Goal: Task Accomplishment & Management: Manage account settings

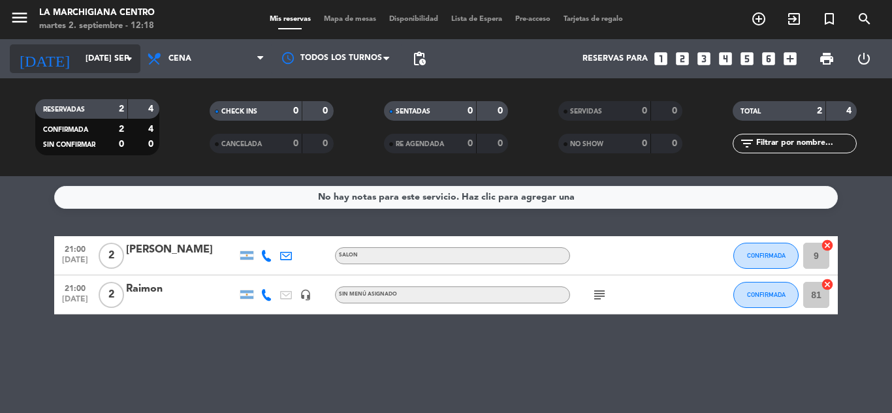
click at [123, 52] on icon "arrow_drop_down" at bounding box center [129, 59] width 16 height 16
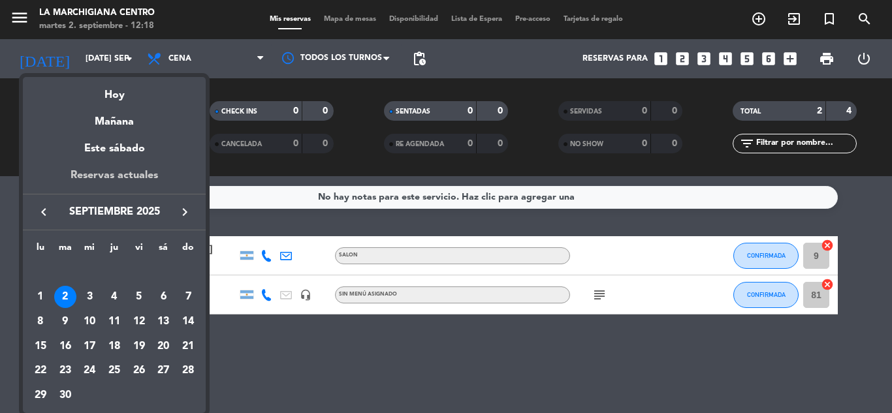
click at [120, 176] on div "Reservas actuales" at bounding box center [114, 180] width 183 height 27
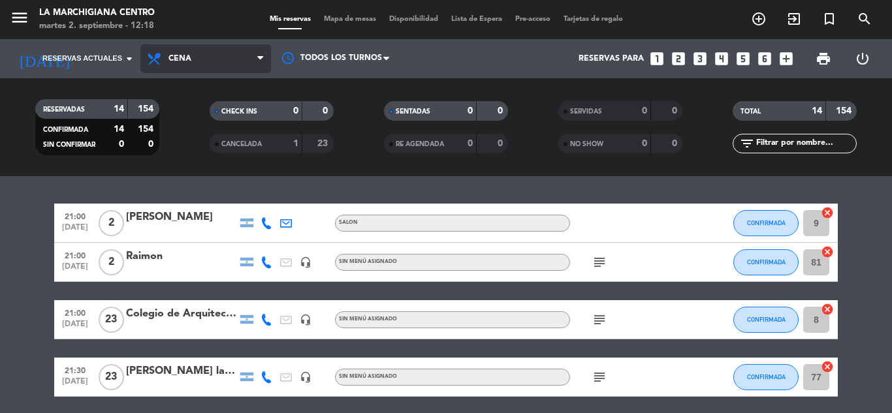
click at [260, 54] on icon at bounding box center [260, 59] width 6 height 10
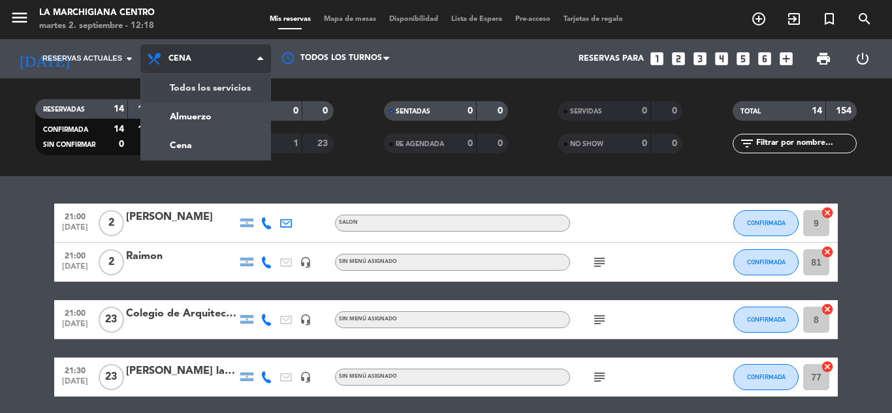
click at [217, 78] on div "menu La Marchigiana Centro martes 2. septiembre - 12:18 Mis reservas Mapa de me…" at bounding box center [446, 88] width 892 height 176
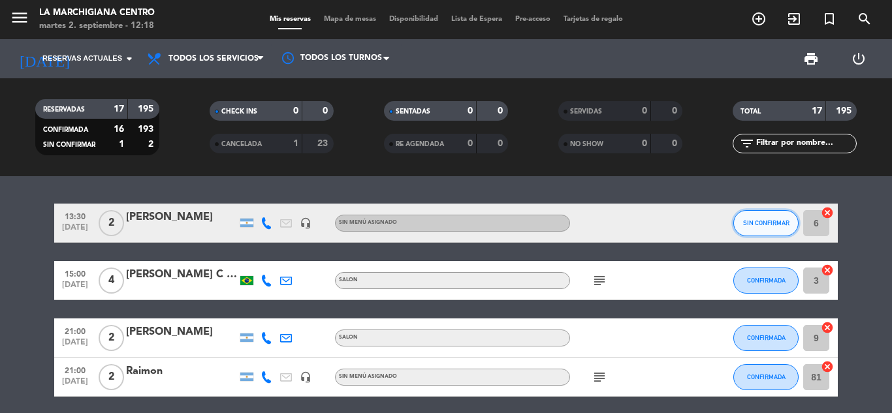
click at [771, 229] on button "SIN CONFIRMAR" at bounding box center [765, 223] width 65 height 26
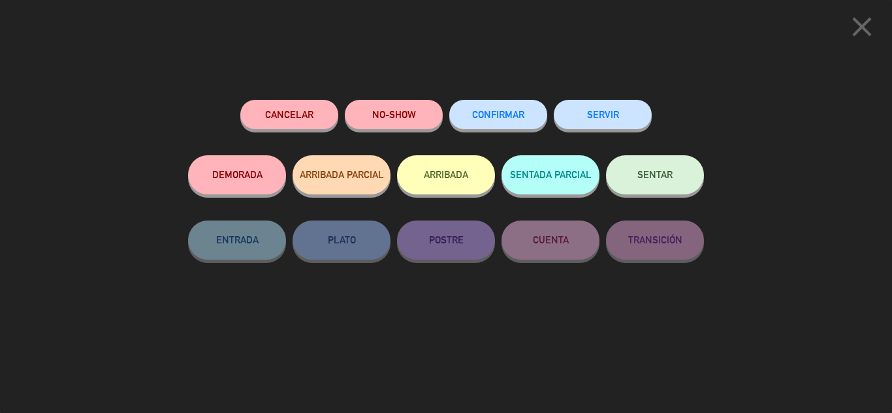
click at [484, 114] on span "CONFIRMAR" at bounding box center [498, 114] width 52 height 11
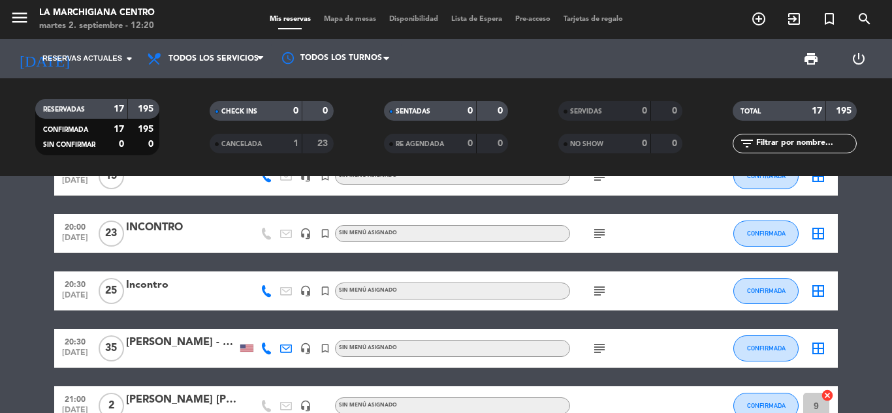
scroll to position [796, 0]
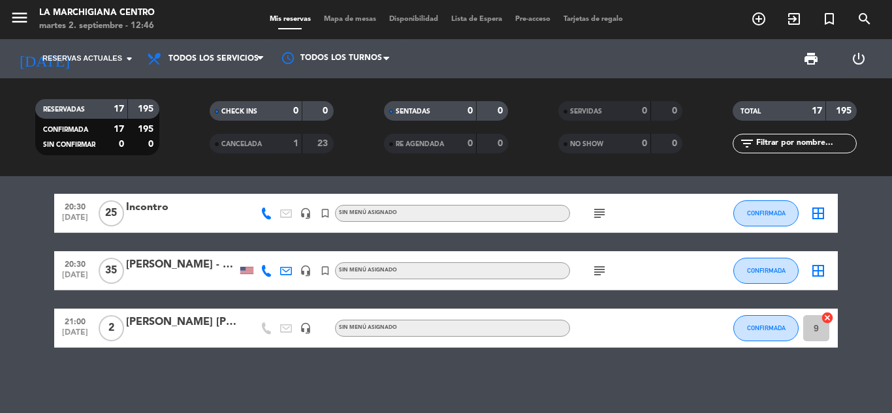
click at [482, 377] on div "13:30 [DATE] 2 [PERSON_NAME] headset_mic Sin menú asignado CONFIRMADA 6 cancel …" at bounding box center [446, 294] width 892 height 237
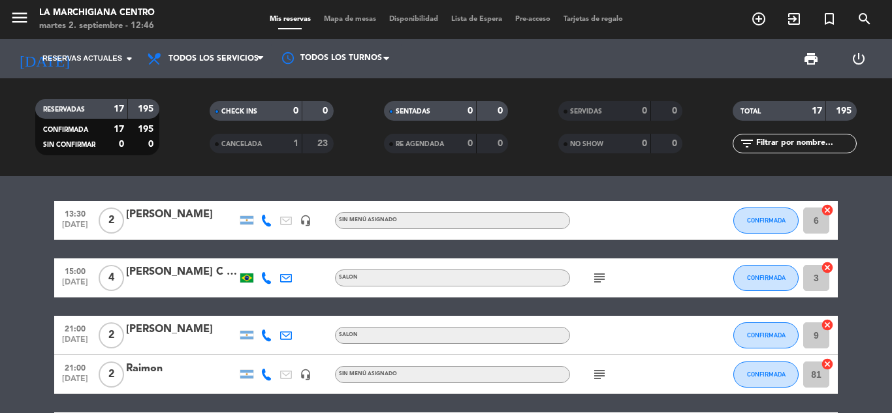
scroll to position [0, 0]
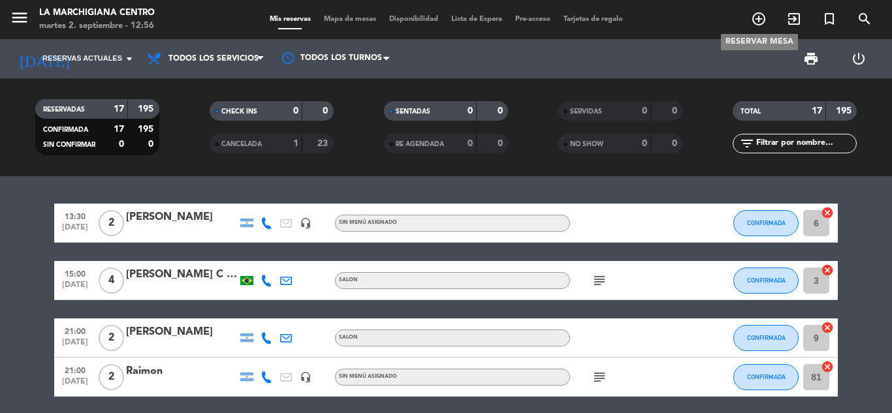
click at [763, 24] on icon "add_circle_outline" at bounding box center [759, 19] width 16 height 16
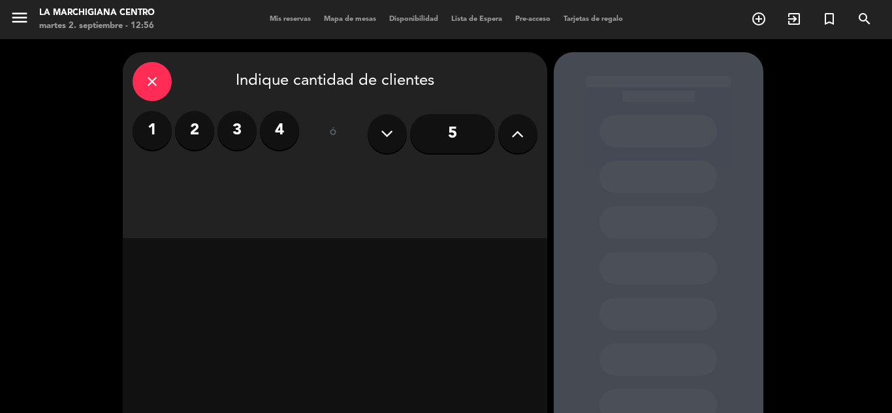
click at [507, 135] on button at bounding box center [517, 133] width 39 height 39
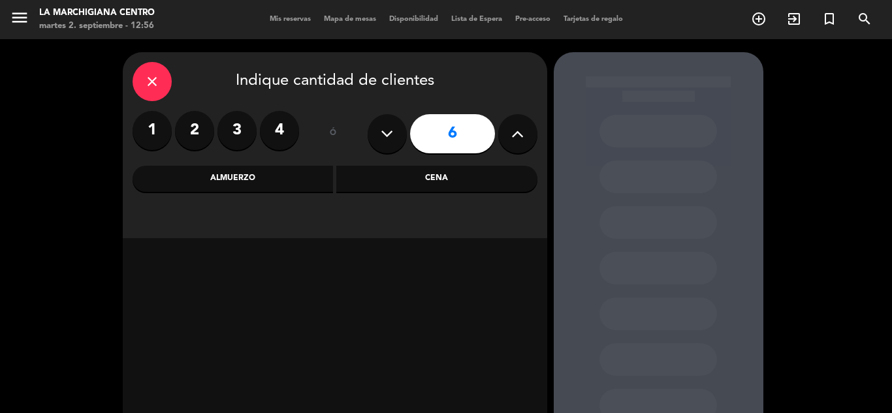
click at [224, 180] on div "Almuerzo" at bounding box center [233, 179] width 201 height 26
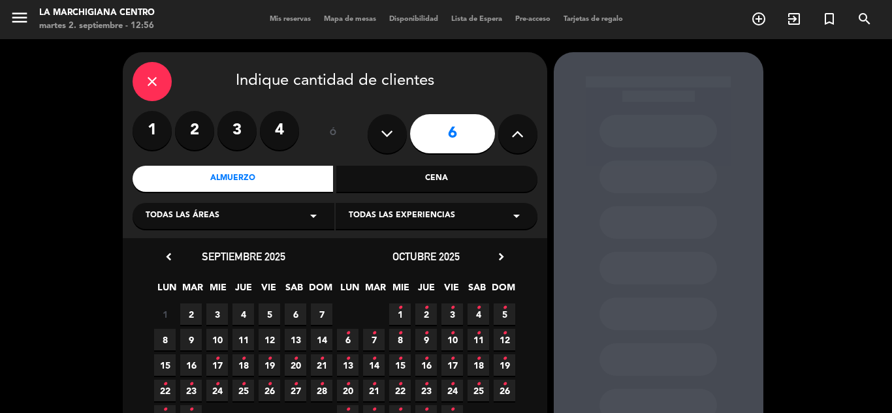
click at [227, 315] on span "3" at bounding box center [217, 315] width 22 height 22
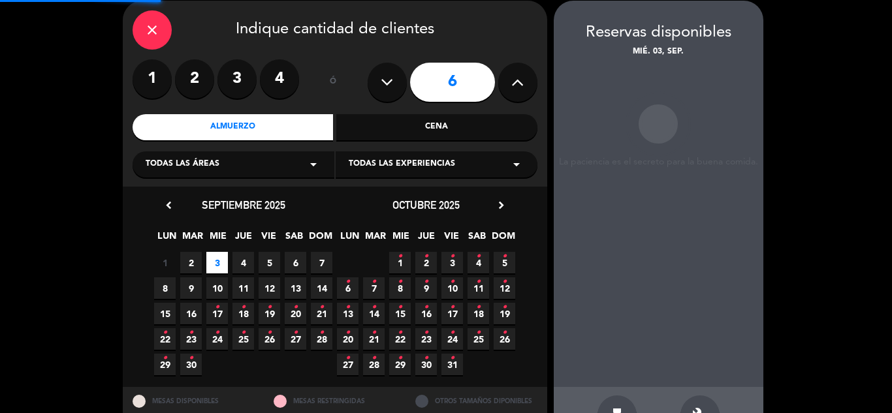
scroll to position [52, 0]
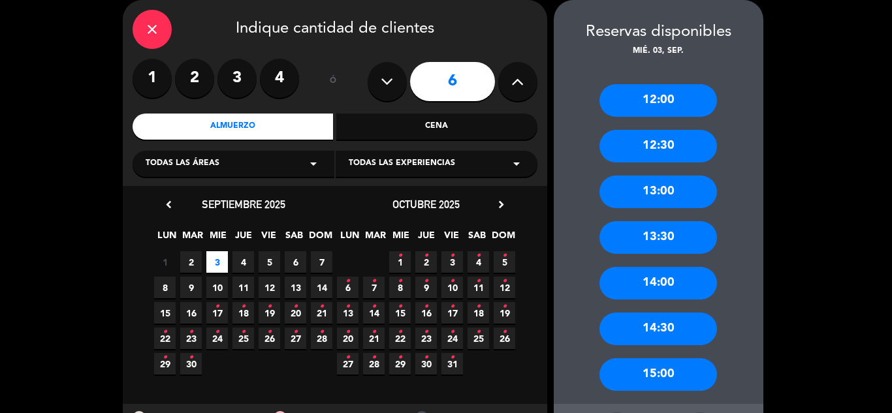
click at [667, 298] on div "14:00" at bounding box center [659, 283] width 118 height 33
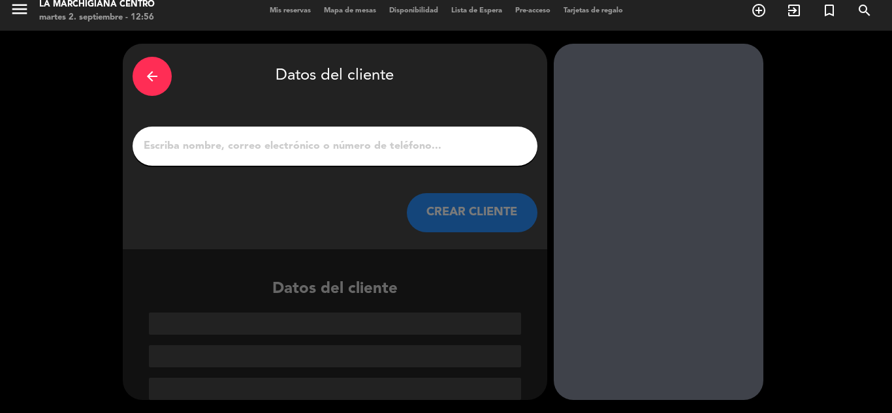
scroll to position [8, 0]
click at [237, 155] on input "1" at bounding box center [334, 146] width 385 height 18
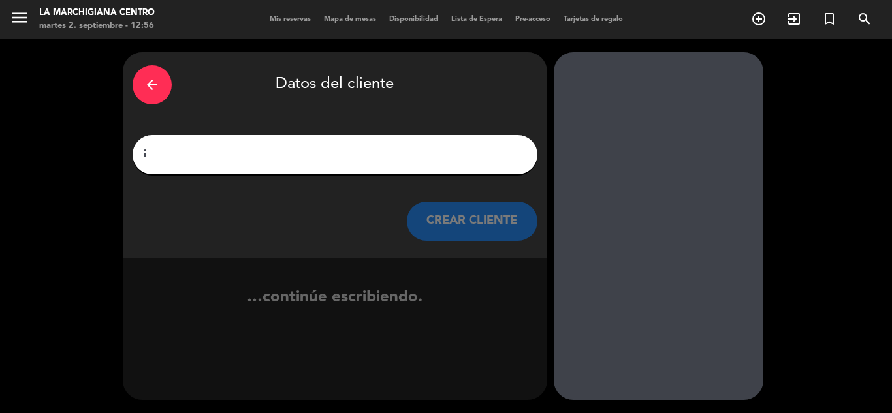
scroll to position [0, 0]
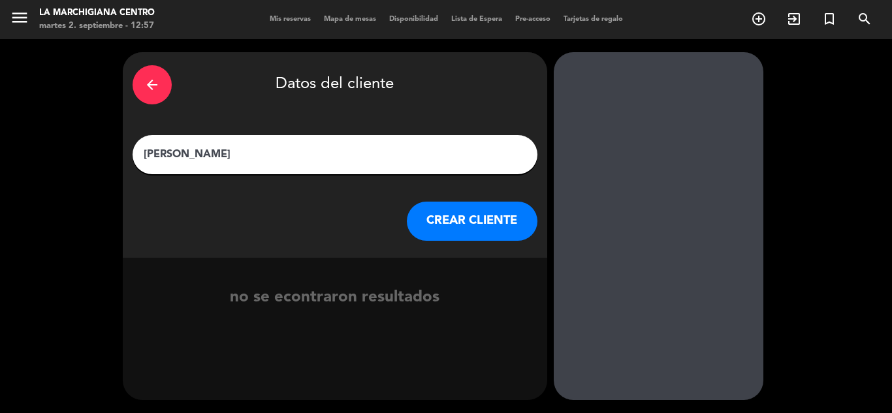
click at [178, 150] on input "[PERSON_NAME]" at bounding box center [334, 155] width 385 height 18
type input "[PERSON_NAME]"
click at [433, 218] on button "CREAR CLIENTE" at bounding box center [472, 221] width 131 height 39
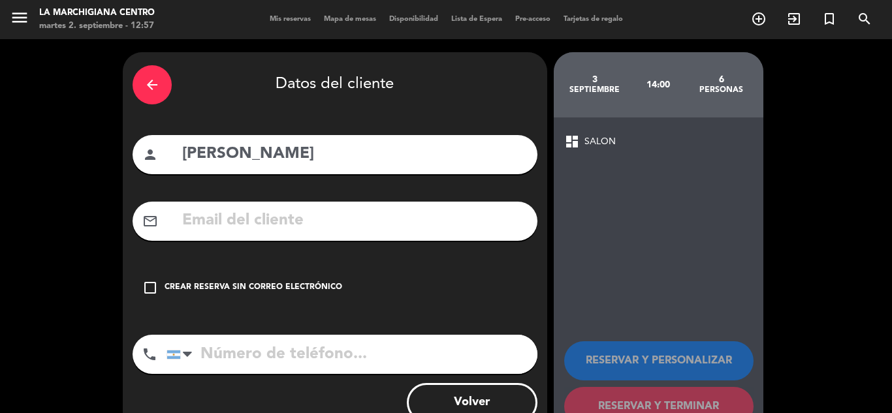
click at [210, 291] on div "Crear reserva sin correo electrónico" at bounding box center [254, 287] width 178 height 13
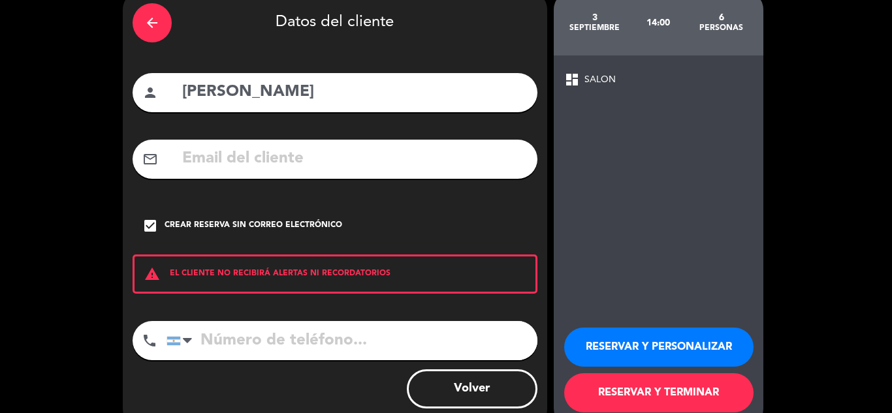
scroll to position [90, 0]
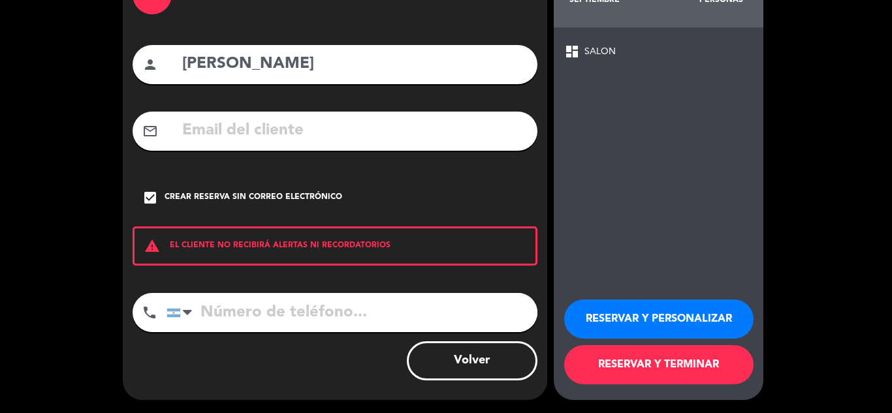
click at [677, 362] on button "RESERVAR Y TERMINAR" at bounding box center [658, 364] width 189 height 39
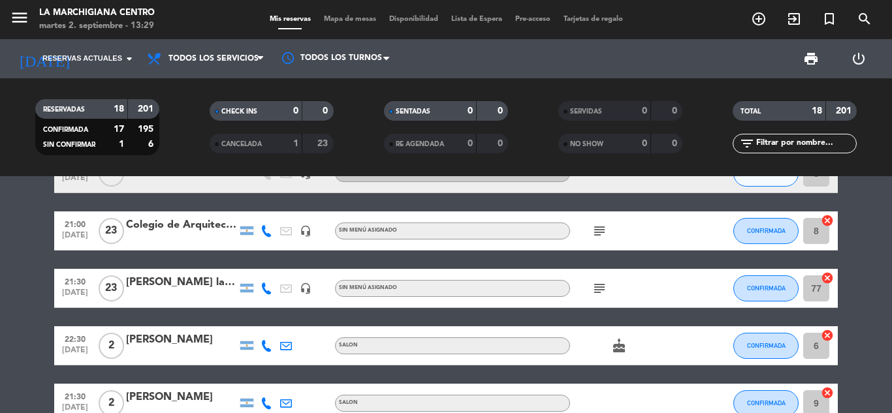
scroll to position [196, 0]
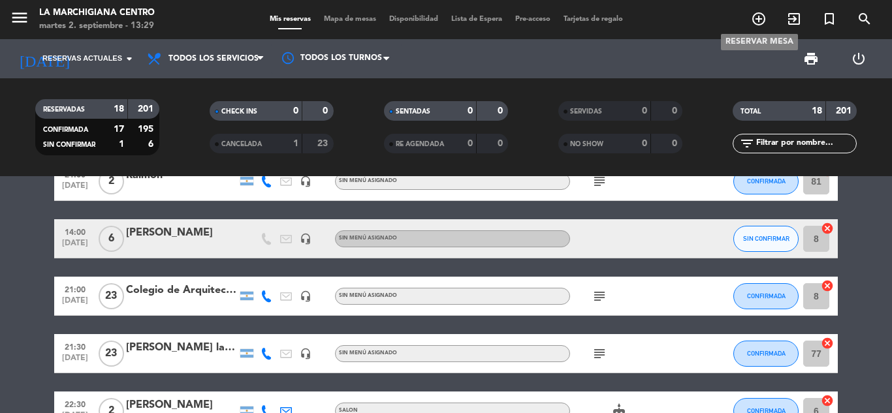
click at [764, 18] on icon "add_circle_outline" at bounding box center [759, 19] width 16 height 16
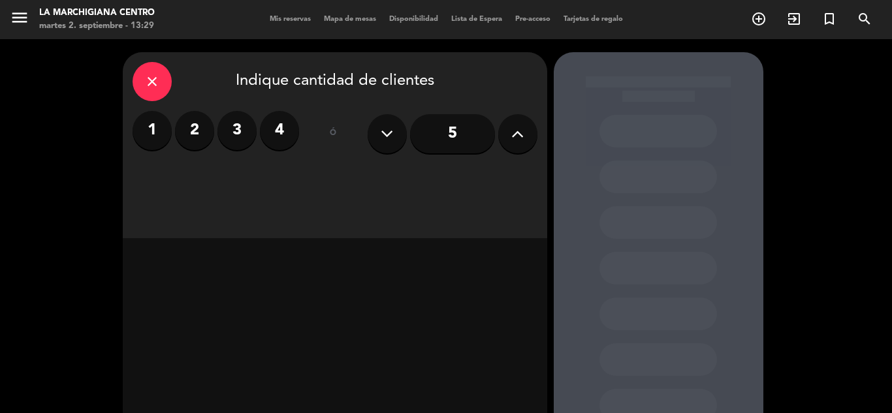
click at [509, 135] on button at bounding box center [517, 133] width 39 height 39
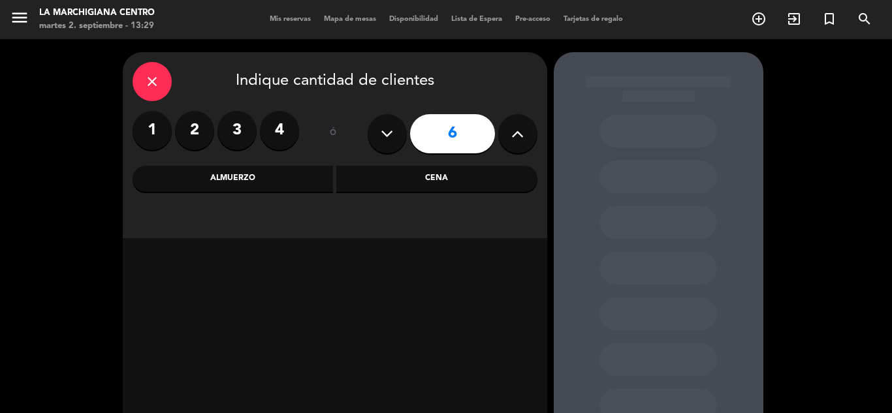
click at [509, 135] on button at bounding box center [517, 133] width 39 height 39
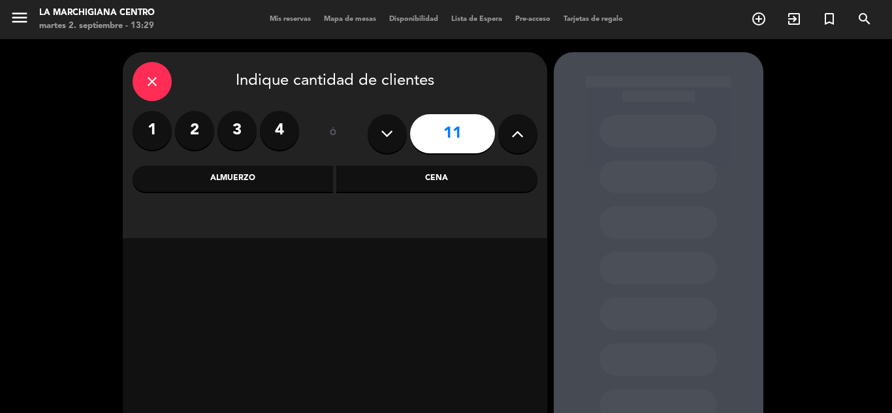
click at [509, 135] on button at bounding box center [517, 133] width 39 height 39
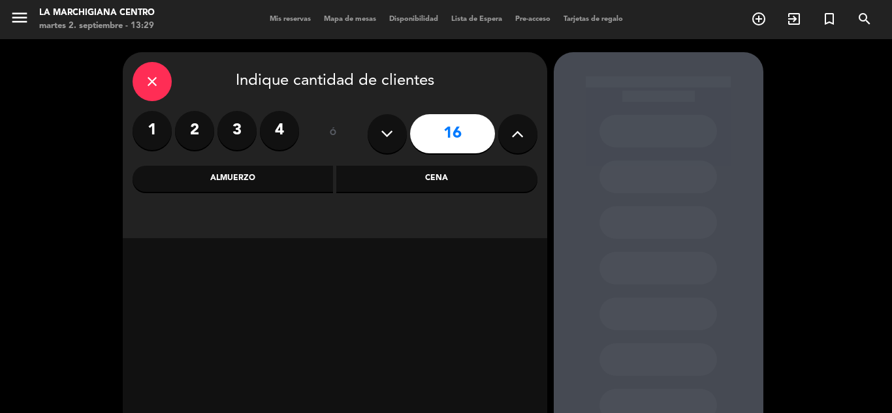
click at [509, 135] on button at bounding box center [517, 133] width 39 height 39
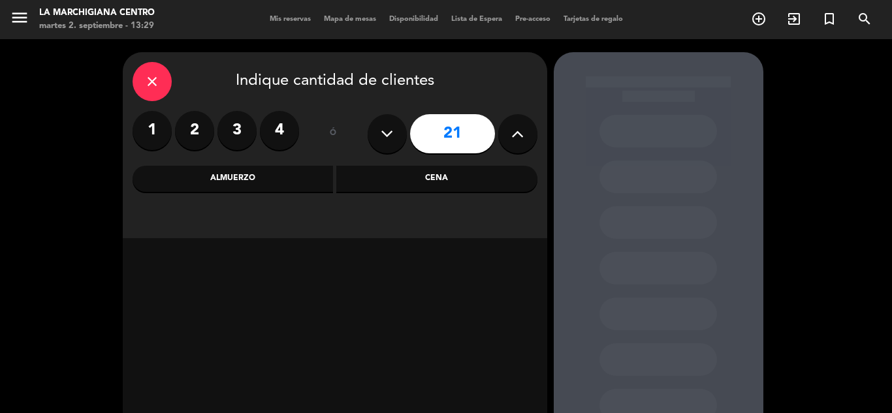
click at [509, 135] on button at bounding box center [517, 133] width 39 height 39
type input "23"
click at [522, 119] on button at bounding box center [517, 133] width 39 height 39
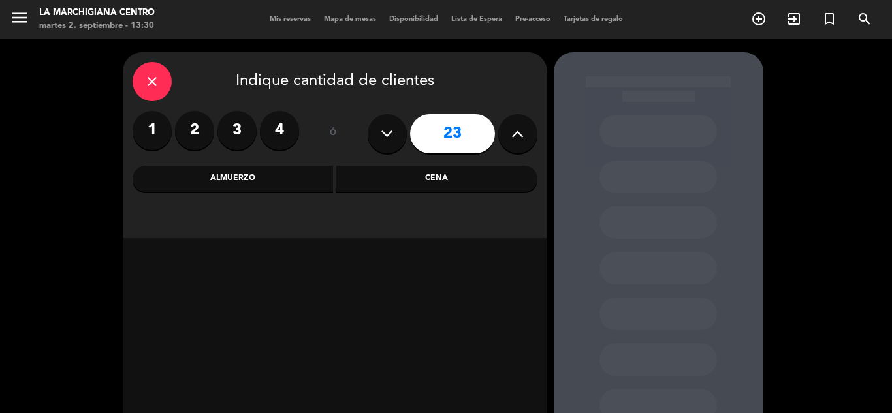
click at [522, 119] on button at bounding box center [517, 133] width 39 height 39
click at [519, 127] on icon at bounding box center [517, 134] width 12 height 20
click at [460, 180] on div "Cena" at bounding box center [436, 179] width 201 height 26
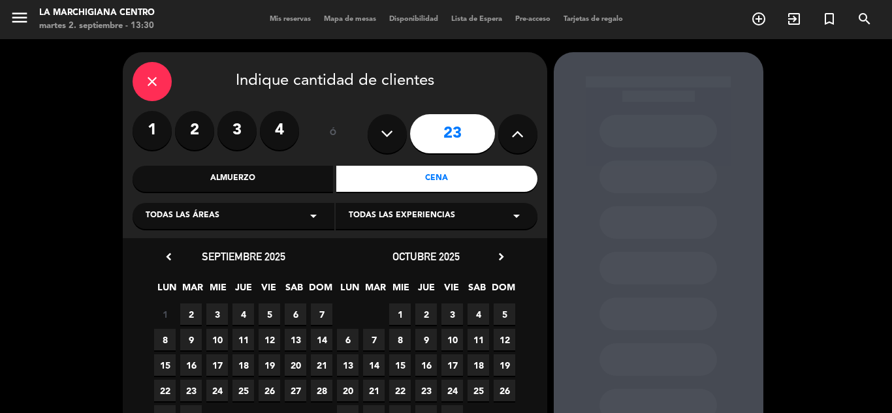
click at [247, 317] on span "4" at bounding box center [244, 315] width 22 height 22
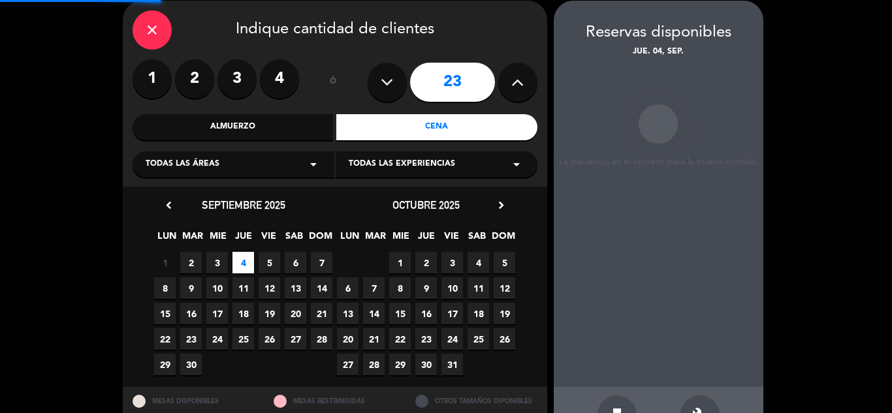
scroll to position [52, 0]
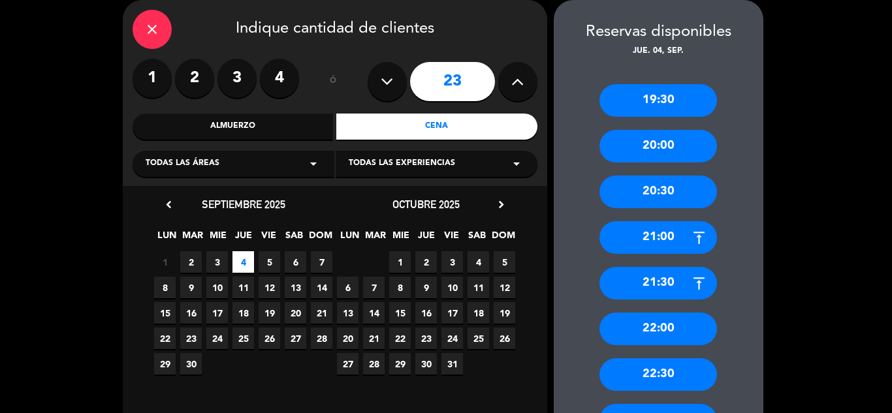
click at [646, 231] on div "21:00" at bounding box center [659, 237] width 118 height 33
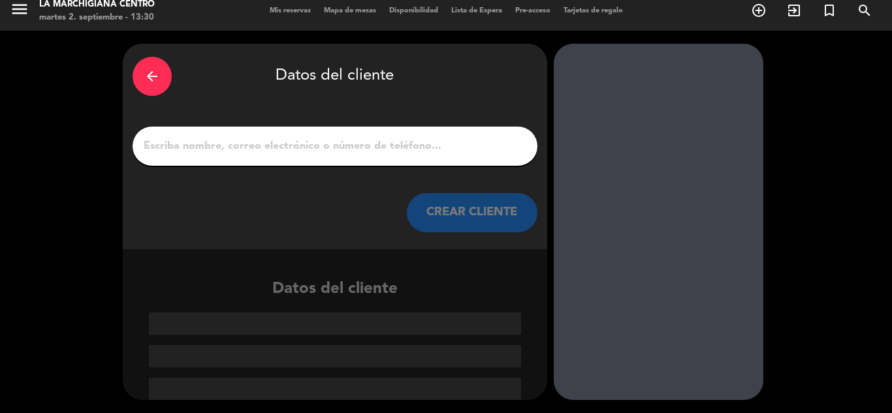
click at [347, 131] on div at bounding box center [335, 146] width 405 height 39
click at [344, 138] on input "1" at bounding box center [334, 146] width 385 height 18
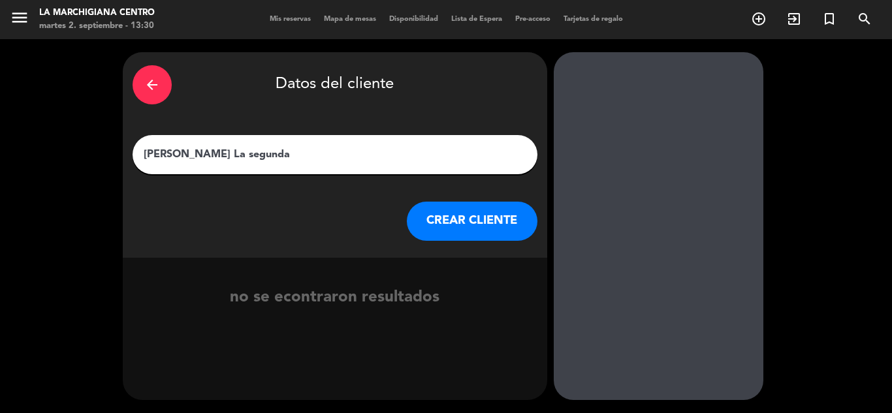
type input "[PERSON_NAME] La segunda"
click at [468, 222] on button "CREAR CLIENTE" at bounding box center [472, 221] width 131 height 39
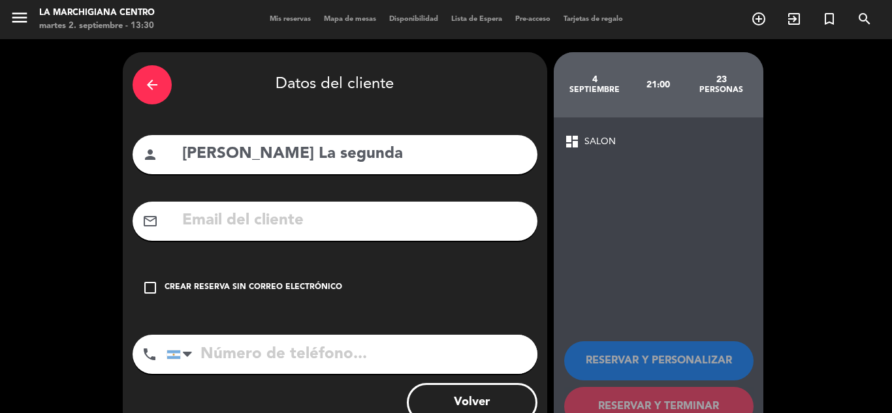
click at [261, 295] on div "check_box_outline_blank Crear reserva sin correo electrónico" at bounding box center [335, 287] width 405 height 39
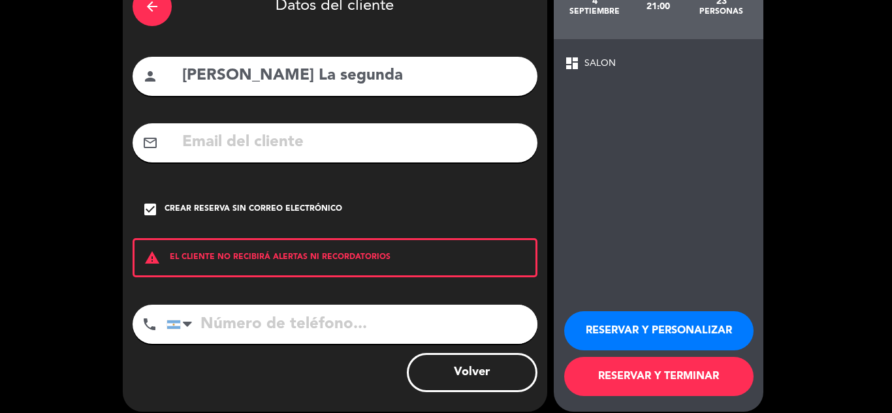
scroll to position [90, 0]
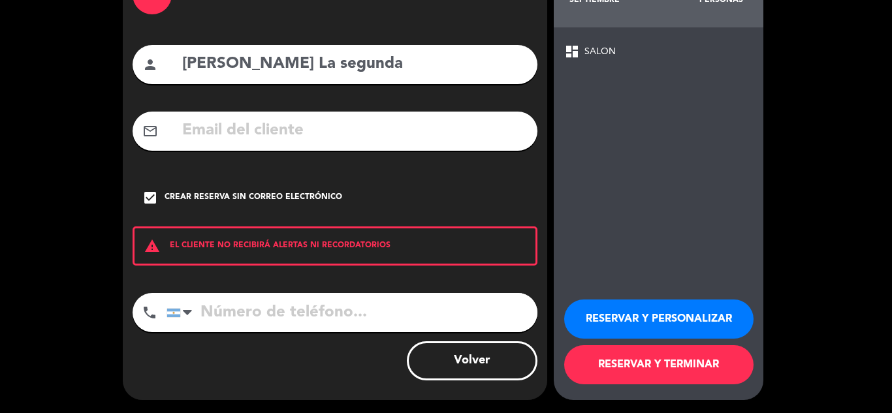
click at [658, 365] on button "RESERVAR Y TERMINAR" at bounding box center [658, 364] width 189 height 39
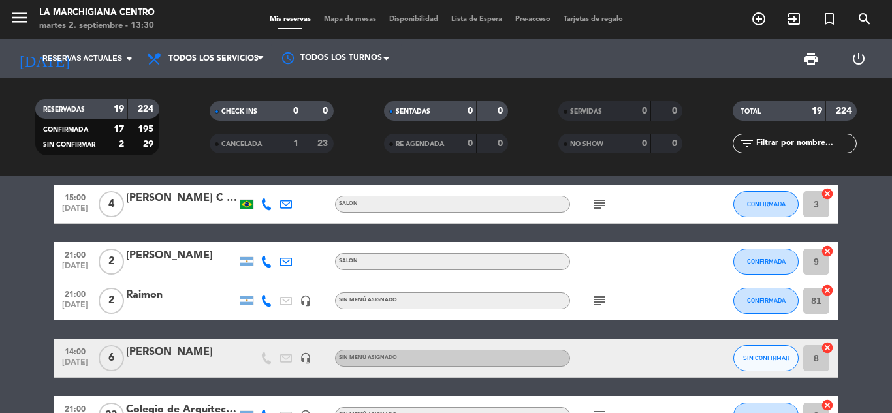
scroll to position [131, 0]
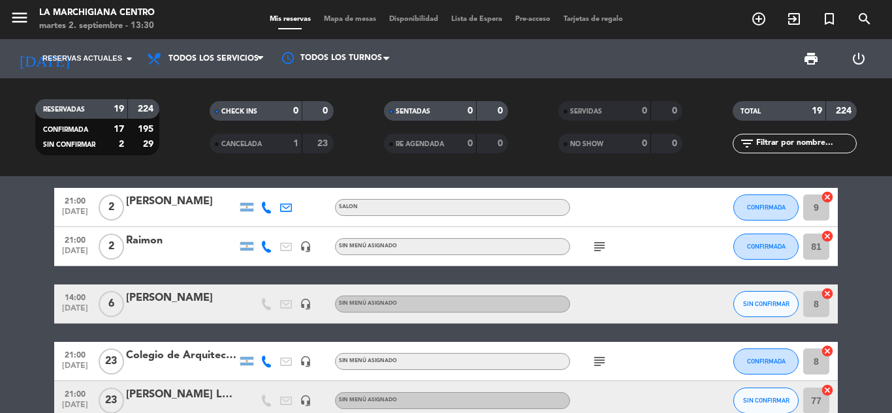
click at [150, 394] on div "[PERSON_NAME] La segunda" at bounding box center [181, 395] width 111 height 17
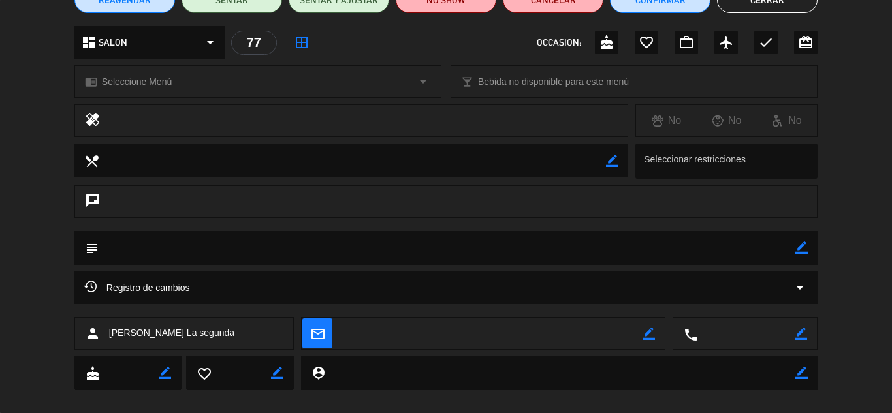
click at [805, 240] on div "border_color" at bounding box center [801, 248] width 12 height 34
click at [803, 244] on icon "border_color" at bounding box center [801, 248] width 12 height 12
click at [301, 255] on textarea at bounding box center [447, 247] width 697 height 33
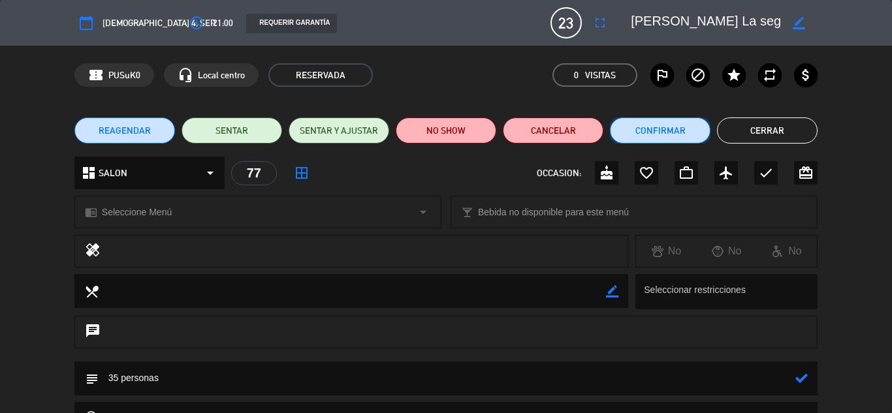
click at [690, 131] on button "Confirmar" at bounding box center [660, 131] width 101 height 26
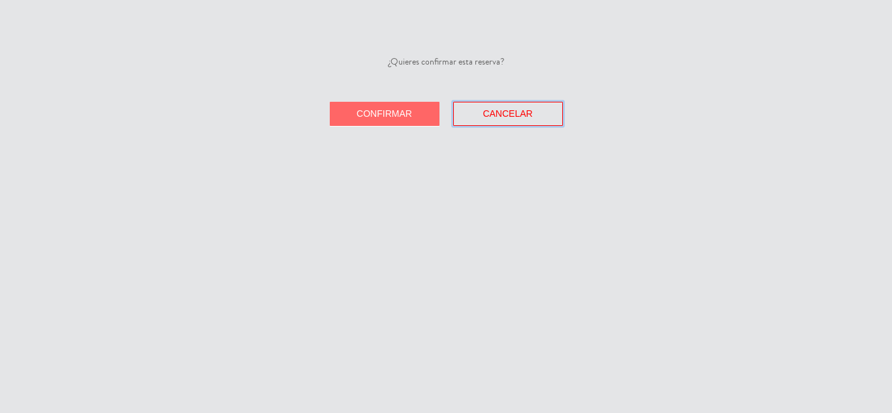
click at [505, 120] on button "Cancelar" at bounding box center [508, 114] width 110 height 24
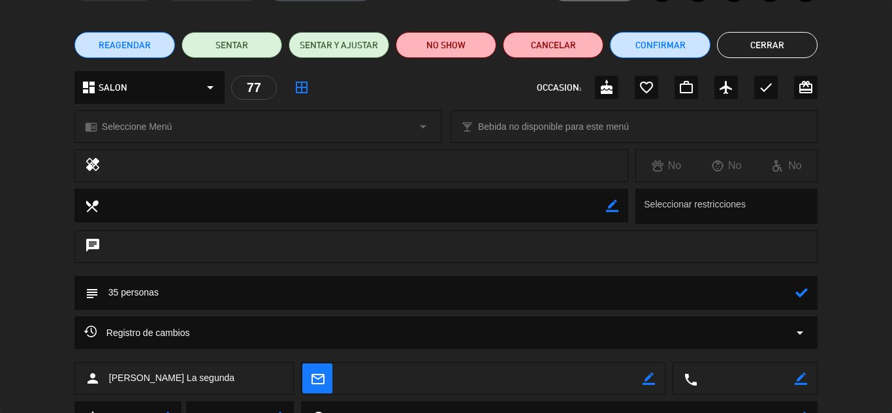
scroll to position [131, 0]
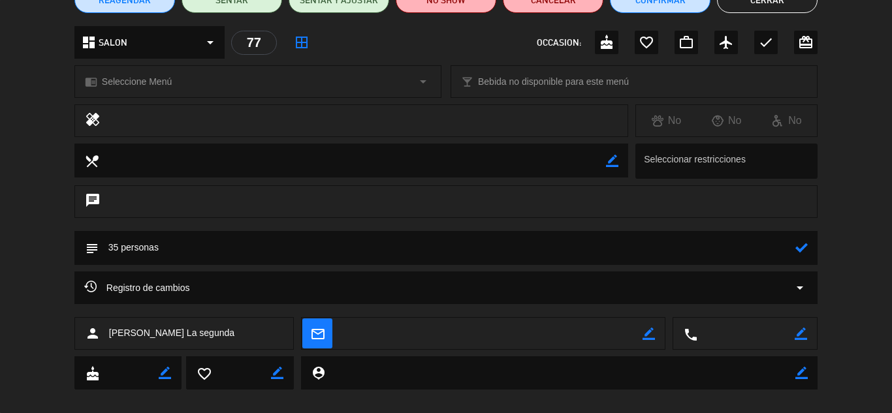
click at [799, 249] on icon at bounding box center [801, 248] width 12 height 12
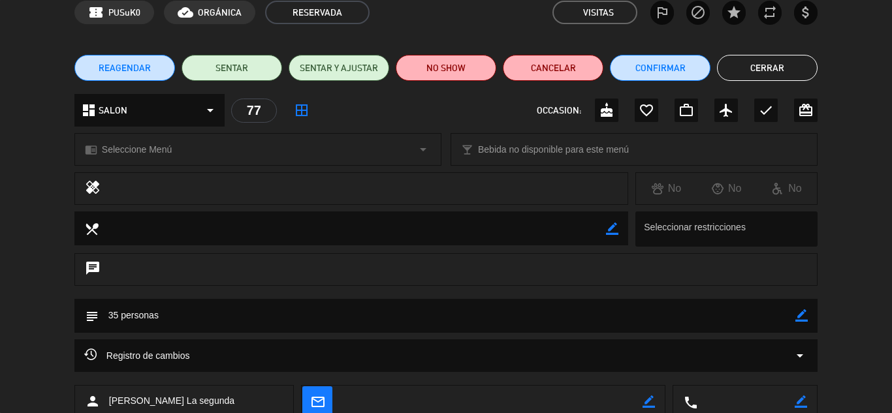
scroll to position [0, 0]
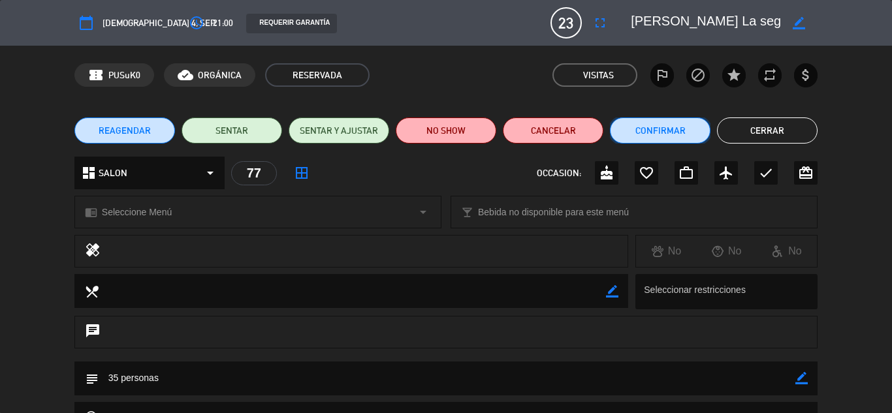
click at [673, 127] on button "Confirmar" at bounding box center [660, 131] width 101 height 26
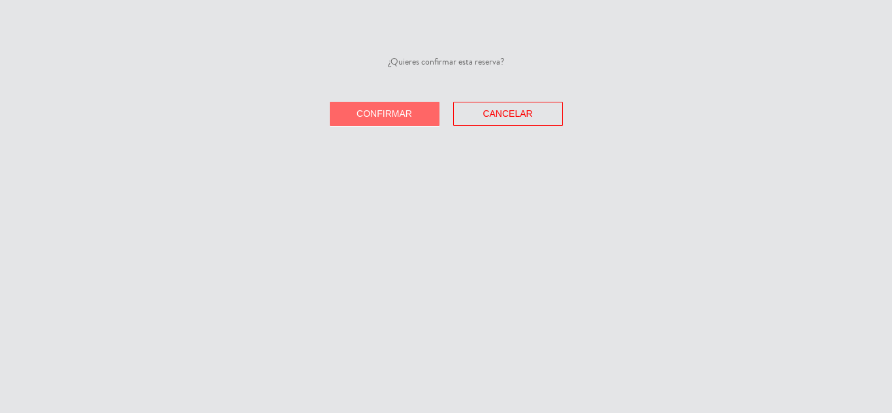
click at [404, 109] on span "Confirmar" at bounding box center [385, 113] width 56 height 10
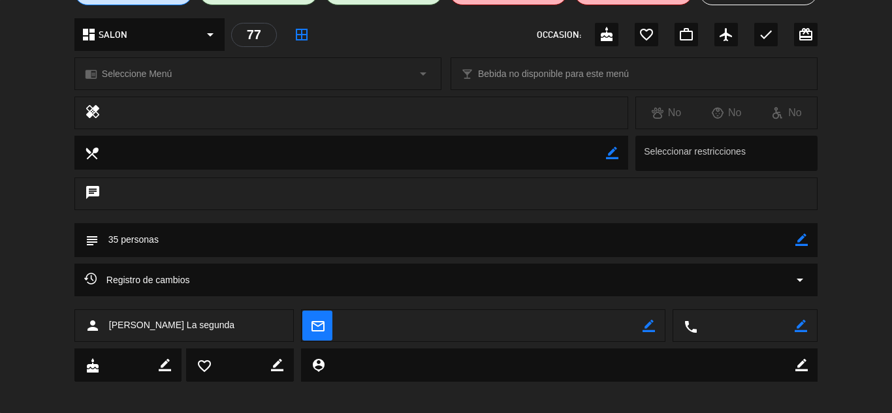
scroll to position [146, 0]
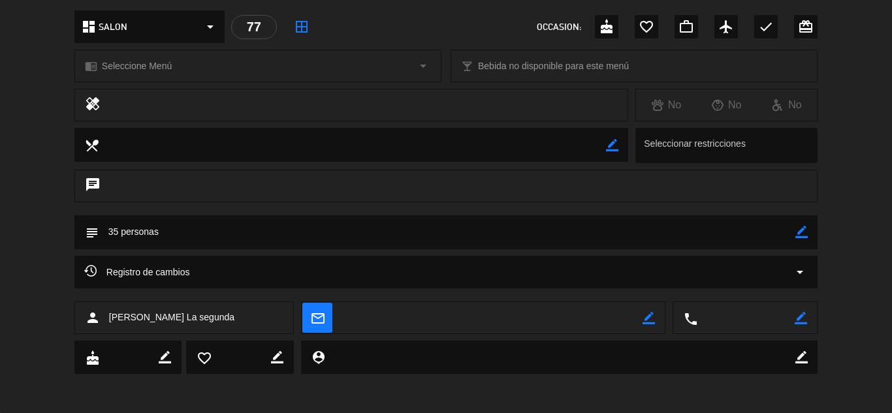
click at [812, 223] on div "subject border_color" at bounding box center [445, 233] width 743 height 34
click at [798, 232] on icon "border_color" at bounding box center [801, 232] width 12 height 12
click at [508, 240] on textarea at bounding box center [447, 232] width 697 height 33
type textarea "35 personas A LA CARTA"
click at [796, 233] on icon at bounding box center [801, 232] width 12 height 12
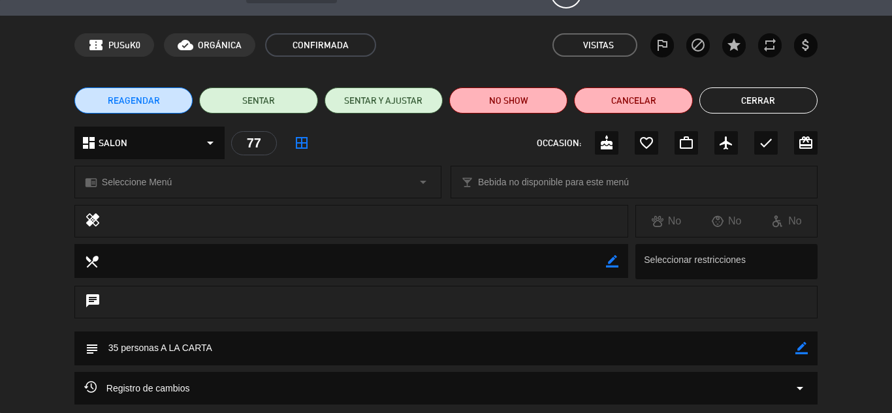
scroll to position [0, 0]
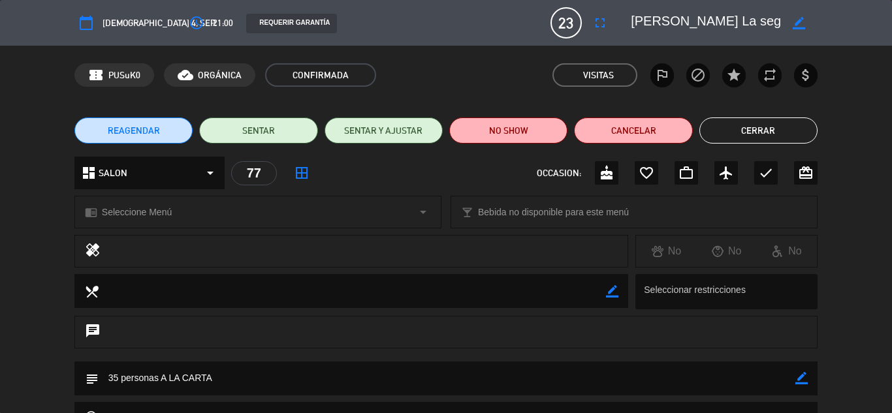
click at [727, 129] on button "Cerrar" at bounding box center [758, 131] width 118 height 26
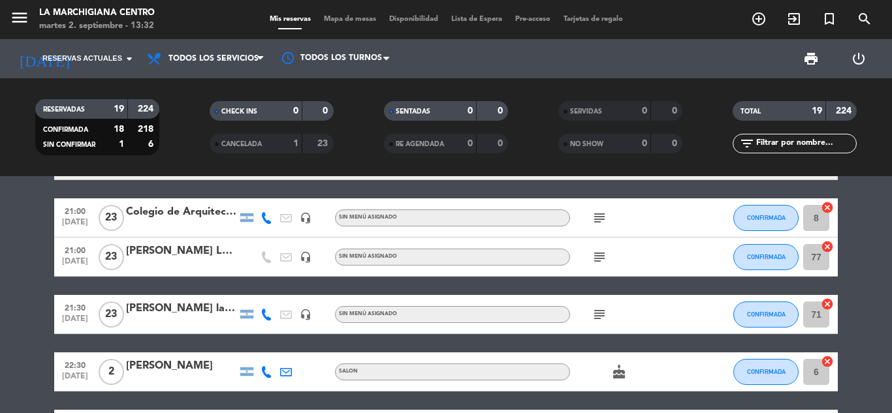
scroll to position [196, 0]
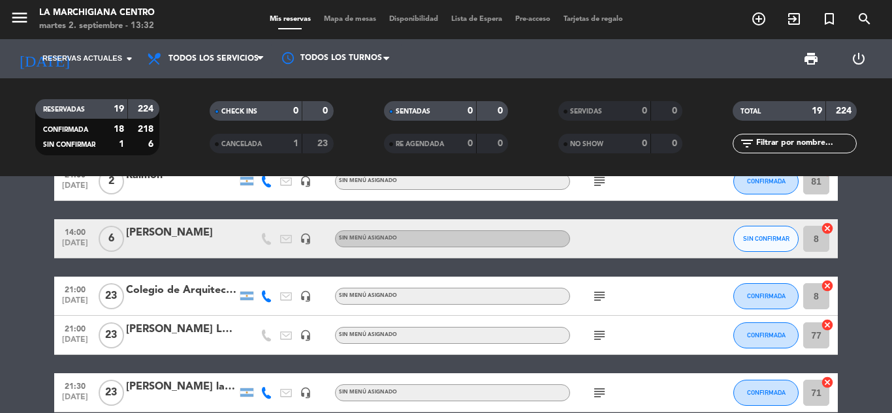
click at [599, 299] on icon "subject" at bounding box center [600, 297] width 16 height 16
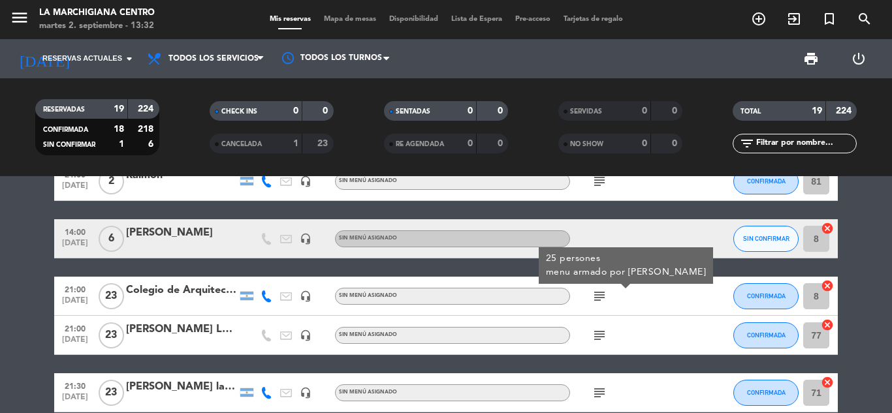
click at [599, 299] on icon "subject" at bounding box center [600, 297] width 16 height 16
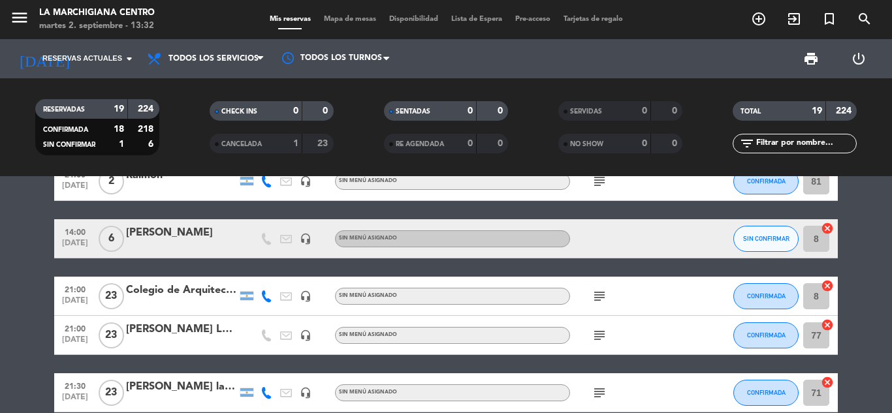
click at [600, 339] on icon "subject" at bounding box center [600, 336] width 16 height 16
click at [600, 393] on icon "subject" at bounding box center [600, 393] width 16 height 16
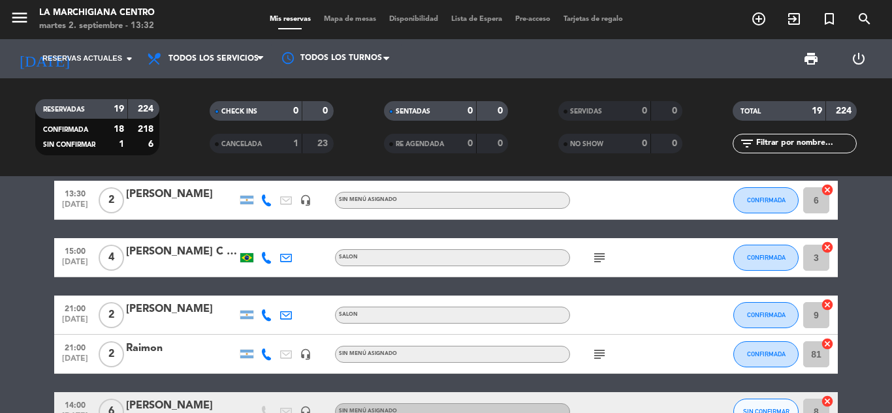
scroll to position [0, 0]
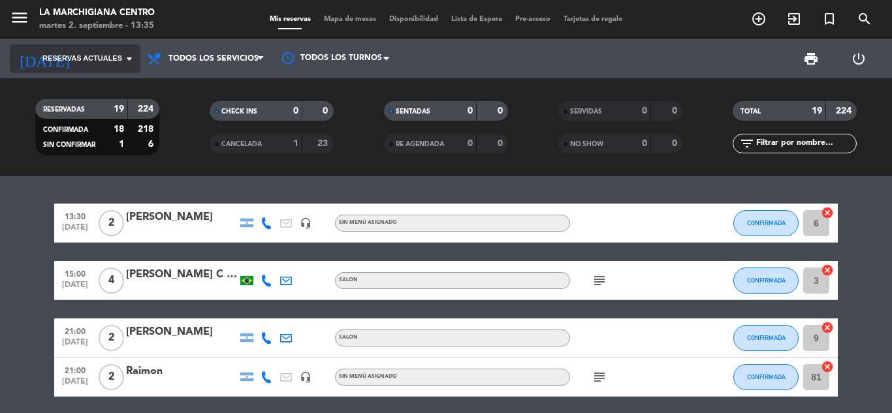
click at [104, 49] on input at bounding box center [134, 59] width 110 height 22
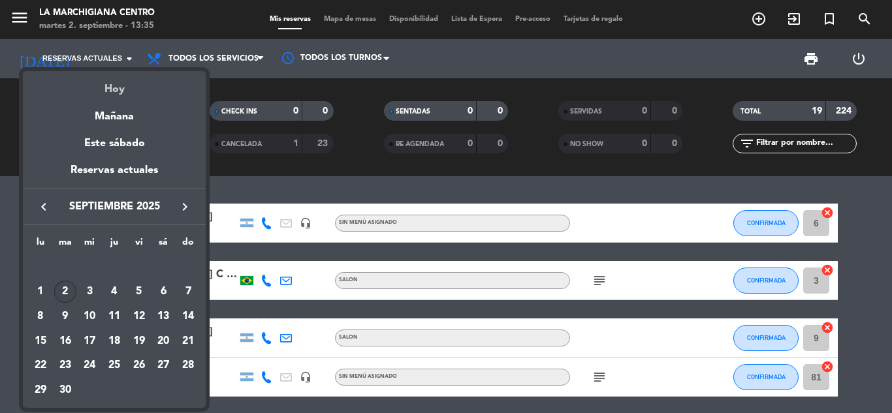
click at [146, 87] on div "Hoy" at bounding box center [114, 84] width 183 height 27
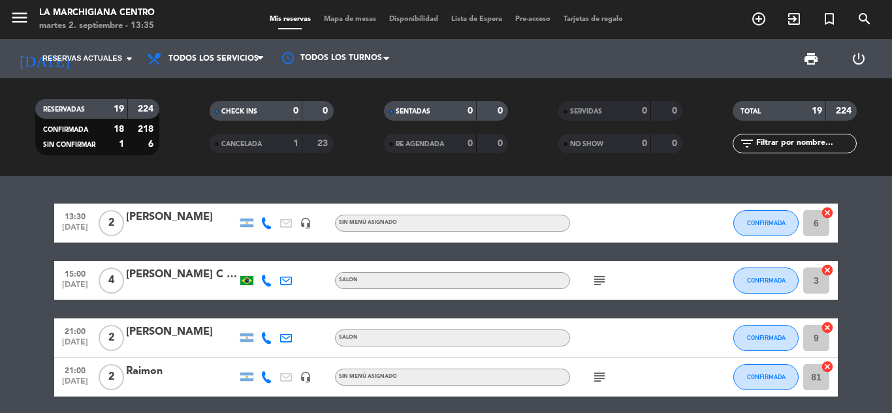
type input "[DATE] sep."
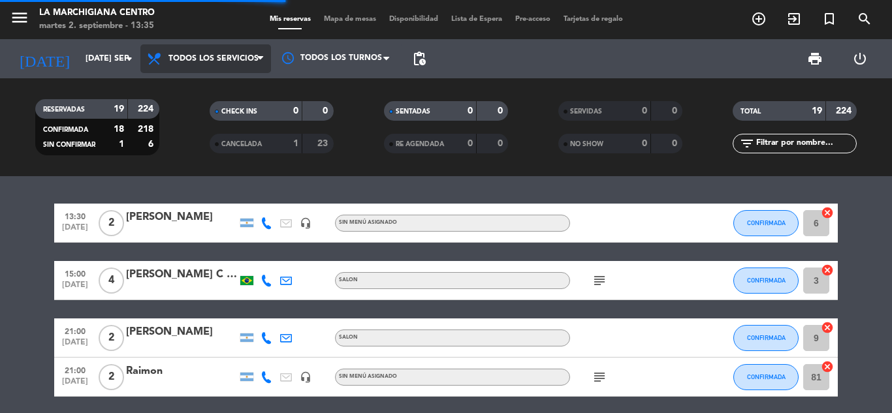
click at [219, 64] on span "Todos los servicios" at bounding box center [205, 58] width 131 height 29
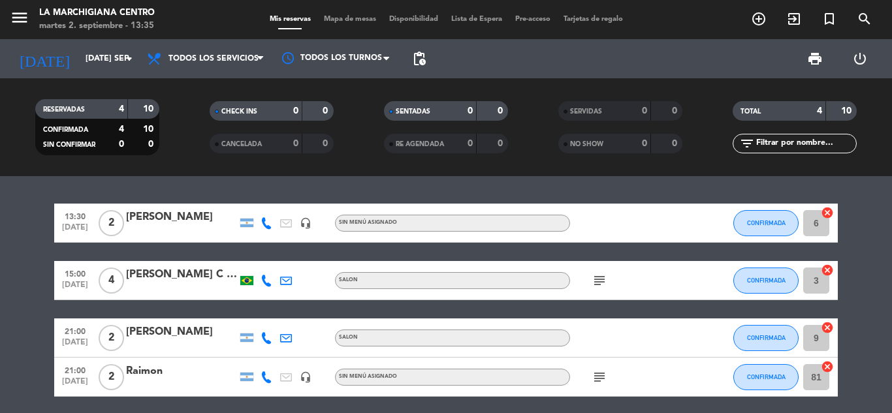
click at [219, 64] on span "Todos los servicios" at bounding box center [205, 58] width 131 height 29
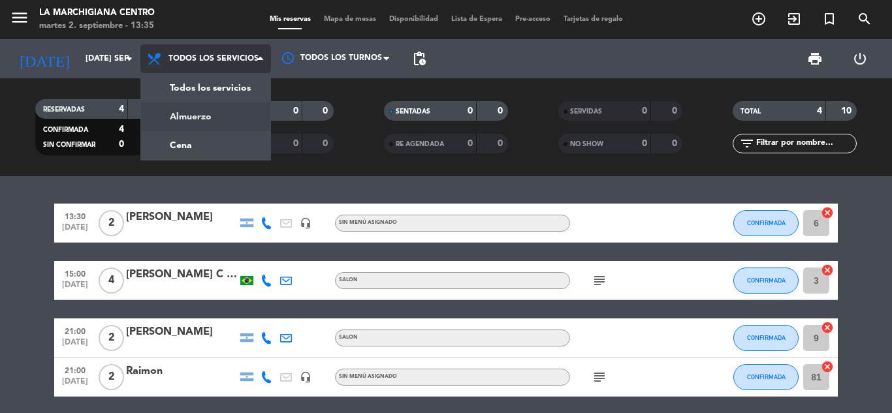
click at [226, 120] on div "menu La Marchigiana Centro martes 2. septiembre - 13:35 Mis reservas Mapa de me…" at bounding box center [446, 88] width 892 height 176
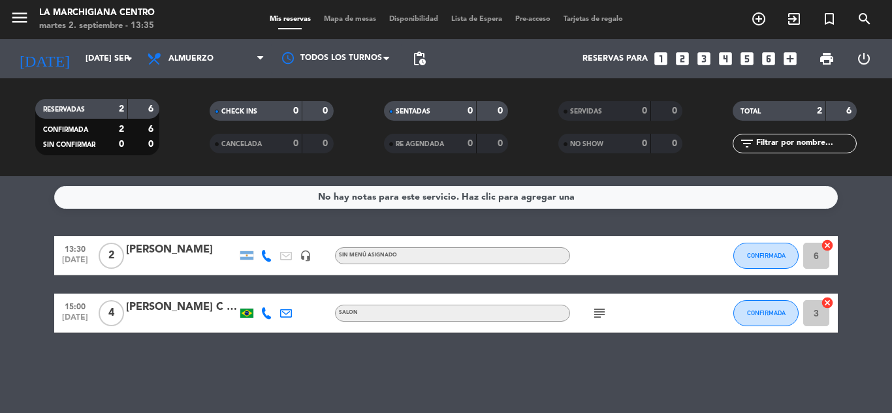
click at [602, 315] on icon "subject" at bounding box center [600, 314] width 16 height 16
click at [298, 225] on div "No hay notas para este servicio. Haz clic para agregar una 13:30 [DATE] 2 [PERS…" at bounding box center [446, 294] width 892 height 237
click at [699, 310] on div at bounding box center [705, 313] width 35 height 39
click at [193, 311] on div "[PERSON_NAME] C N [PERSON_NAME]" at bounding box center [181, 307] width 111 height 17
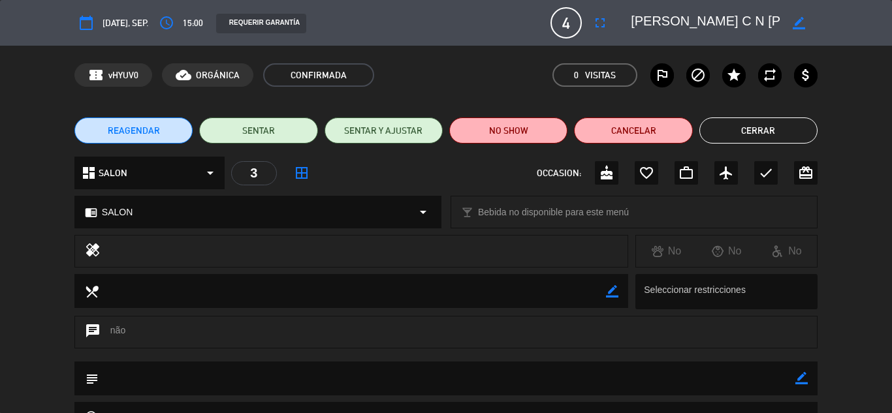
click at [786, 133] on button "Cerrar" at bounding box center [758, 131] width 118 height 26
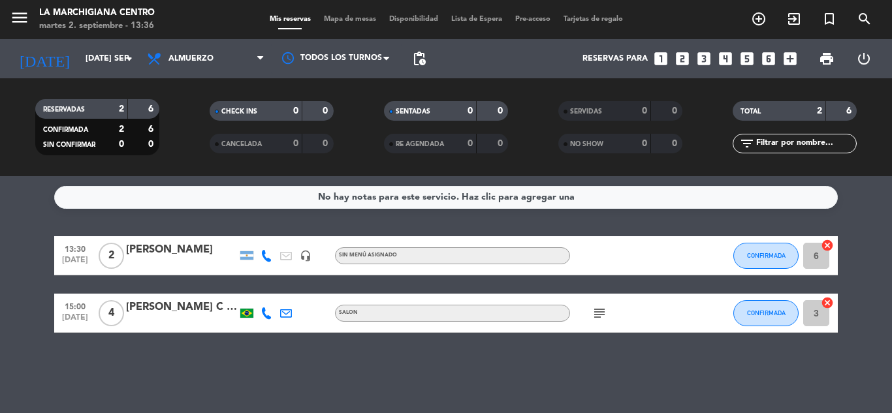
click at [826, 300] on icon "cancel" at bounding box center [827, 303] width 13 height 13
click at [185, 312] on div "[PERSON_NAME] C N [PERSON_NAME]" at bounding box center [181, 307] width 111 height 17
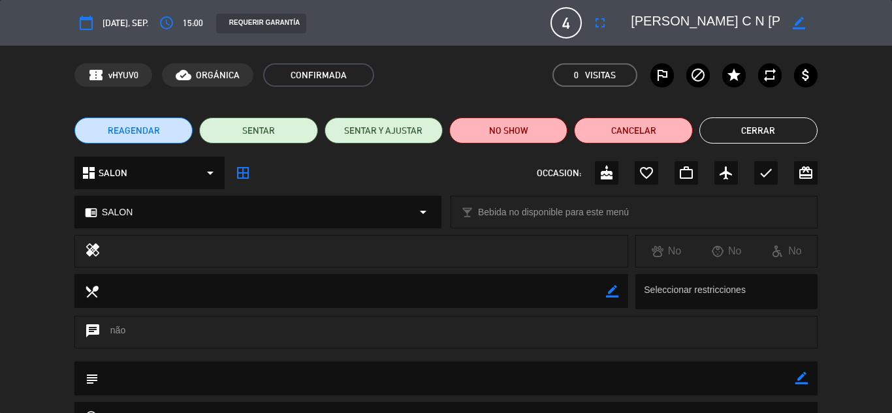
click at [800, 24] on icon "border_color" at bounding box center [799, 23] width 12 height 12
drag, startPoint x: 694, startPoint y: 20, endPoint x: 639, endPoint y: 20, distance: 54.9
click at [639, 20] on textarea at bounding box center [706, 23] width 150 height 24
type textarea "AGUSTI [PERSON_NAME]"
click at [803, 17] on icon at bounding box center [799, 23] width 12 height 12
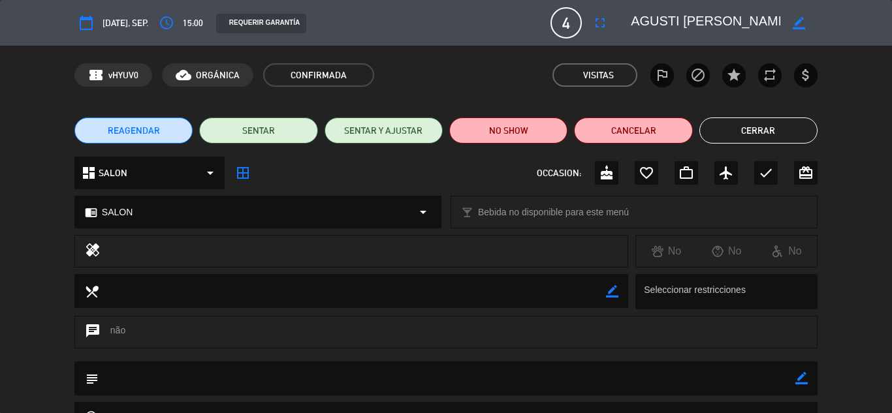
click at [891, 152] on div "REAGENDAR SENTAR SENTAR Y AJUSTAR NO SHOW Cancelar Cerrar" at bounding box center [446, 130] width 892 height 52
click at [786, 144] on div "REAGENDAR SENTAR SENTAR Y AJUSTAR NO SHOW Cancelar Cerrar" at bounding box center [446, 130] width 892 height 52
click at [777, 136] on button "Cerrar" at bounding box center [758, 131] width 118 height 26
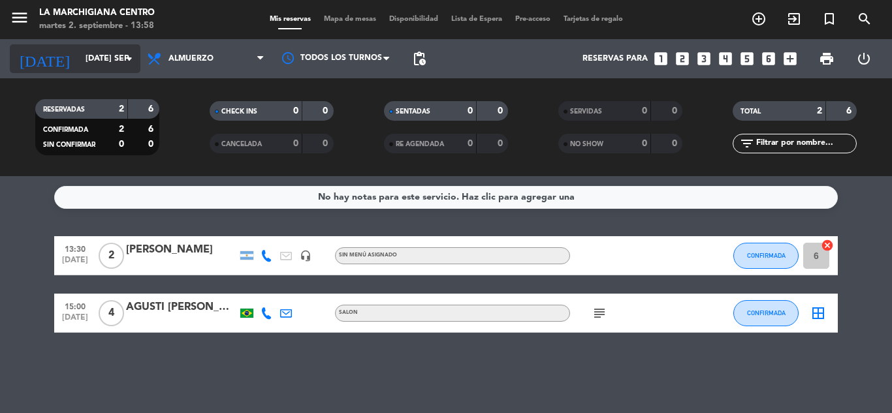
click at [127, 57] on icon "arrow_drop_down" at bounding box center [129, 59] width 16 height 16
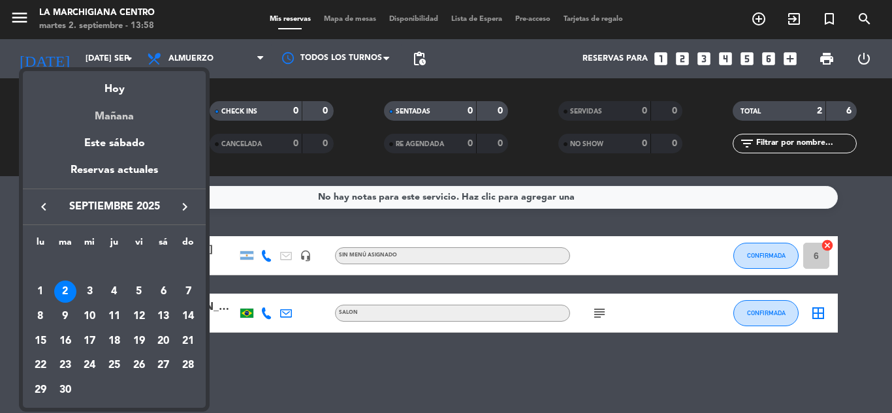
click at [111, 107] on div "Mañana" at bounding box center [114, 112] width 183 height 27
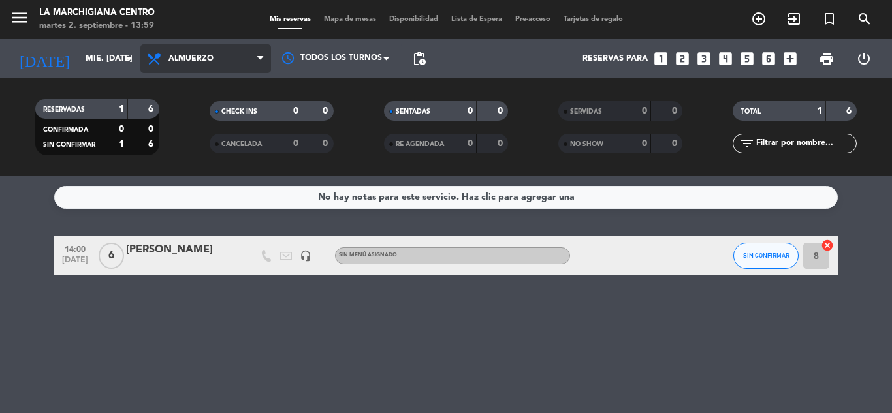
click at [256, 53] on span "Almuerzo" at bounding box center [205, 58] width 131 height 29
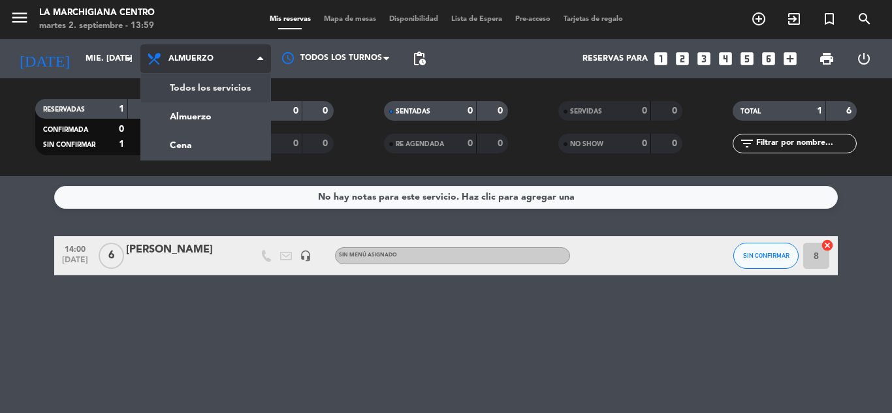
click at [217, 88] on div "menu La Marchigiana Centro martes 2. septiembre - 13:59 Mis reservas Mapa de me…" at bounding box center [446, 88] width 892 height 176
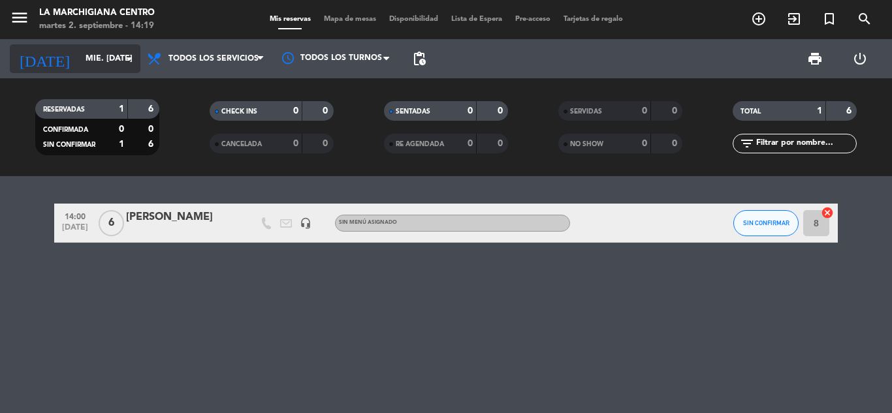
click at [114, 59] on input "mié. [DATE]" at bounding box center [134, 59] width 110 height 22
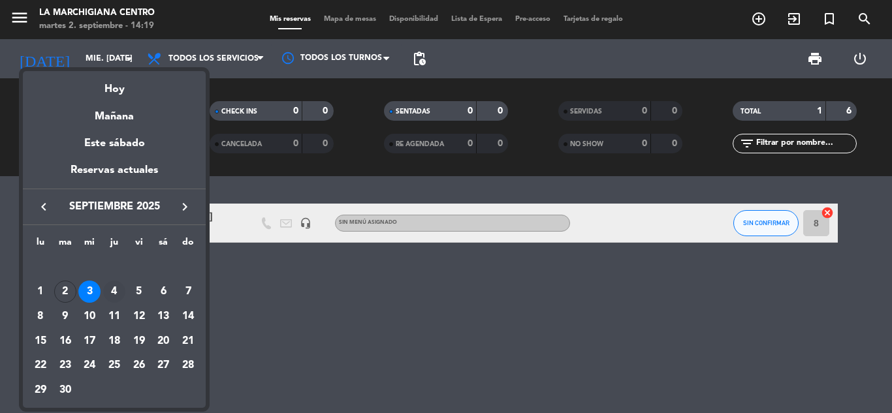
click at [116, 288] on div "4" at bounding box center [114, 292] width 22 height 22
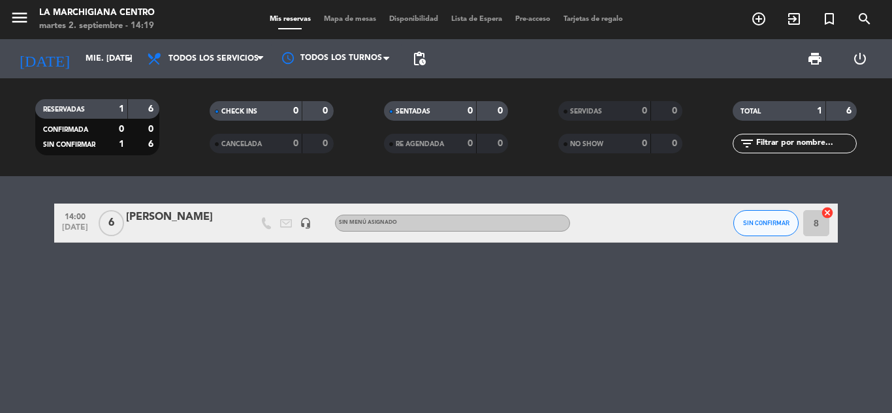
type input "[DEMOGRAPHIC_DATA] [DATE]"
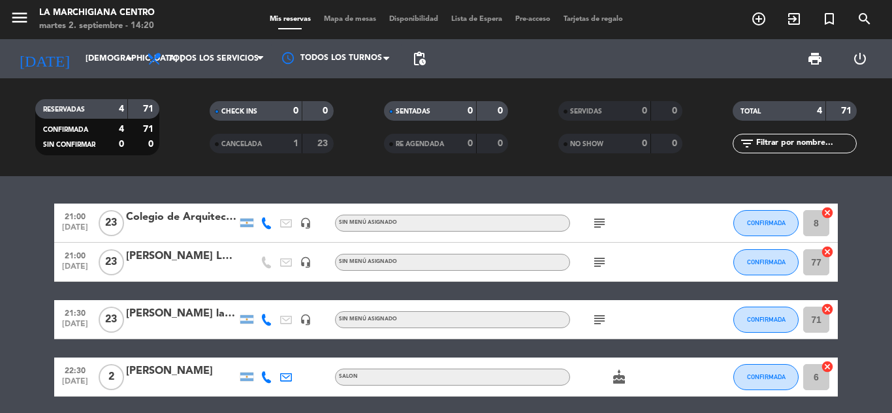
scroll to position [49, 0]
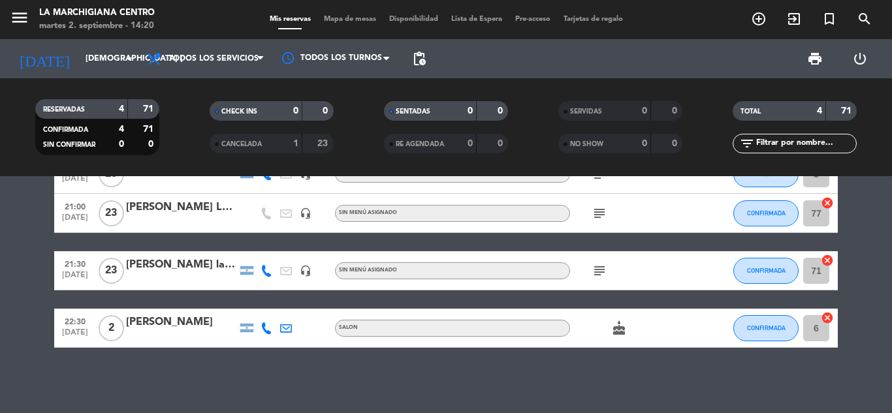
click at [220, 270] on div "[PERSON_NAME] la segunda seguros" at bounding box center [181, 265] width 111 height 17
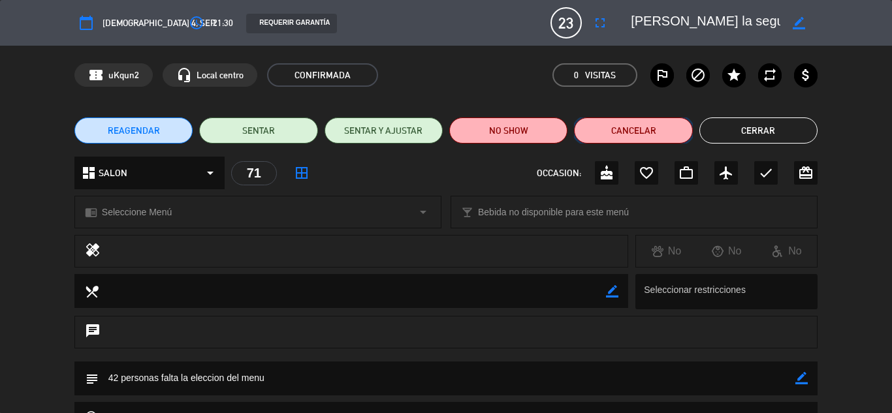
click at [650, 136] on button "Cancelar" at bounding box center [633, 131] width 118 height 26
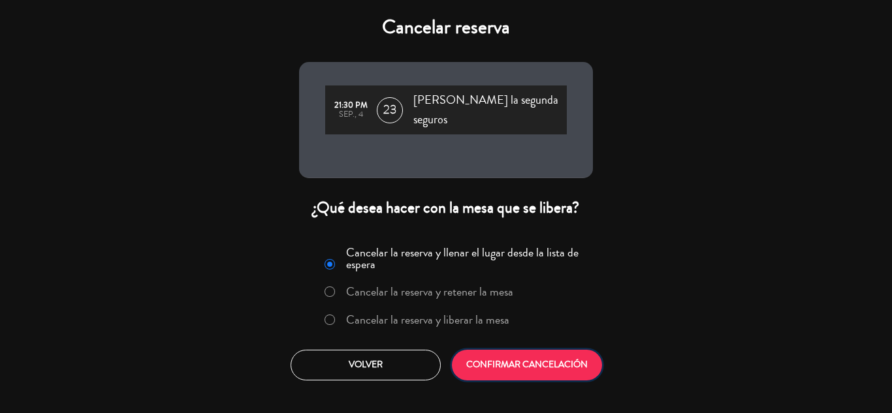
click at [530, 350] on button "CONFIRMAR CANCELACIÓN" at bounding box center [527, 365] width 150 height 31
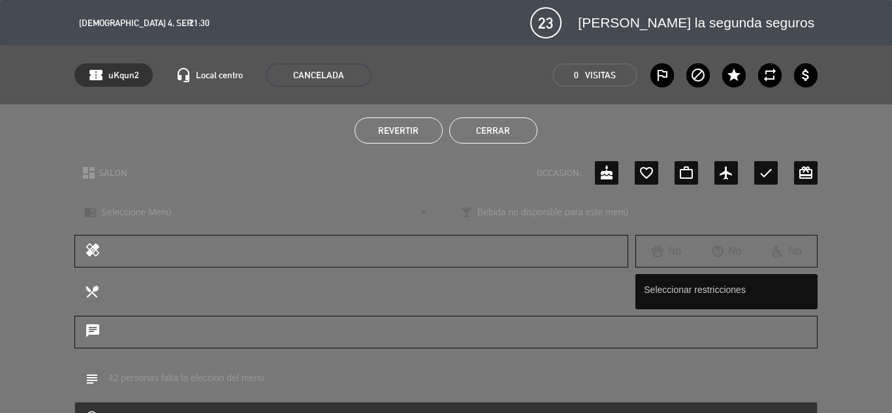
click at [506, 132] on button "Cerrar" at bounding box center [493, 131] width 88 height 26
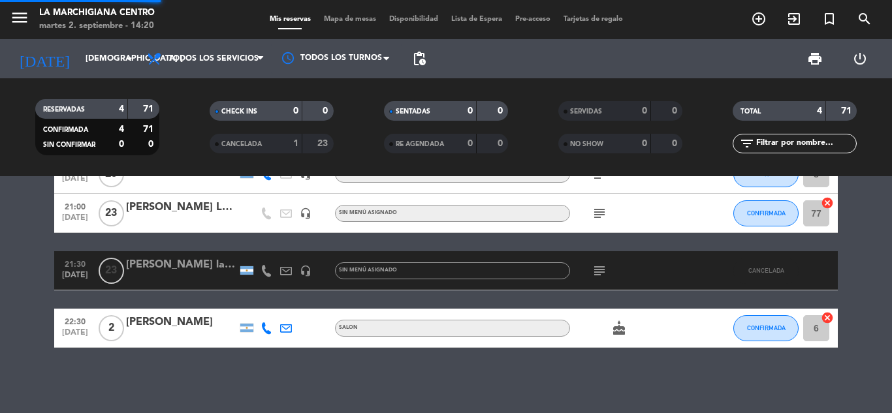
scroll to position [0, 0]
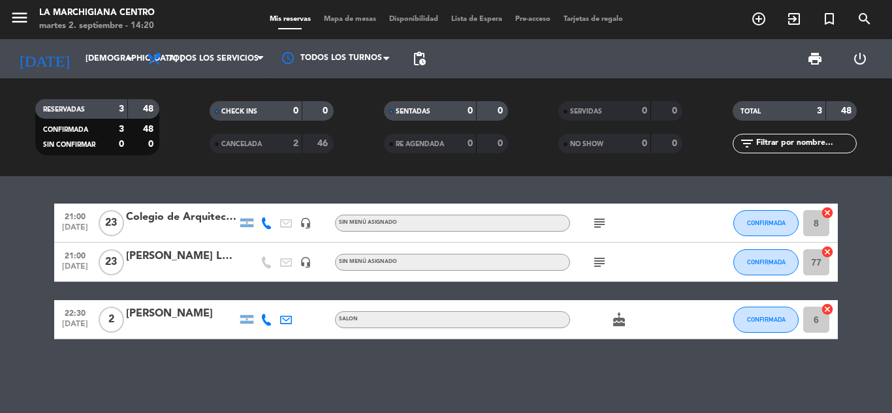
click at [601, 220] on icon "subject" at bounding box center [600, 224] width 16 height 16
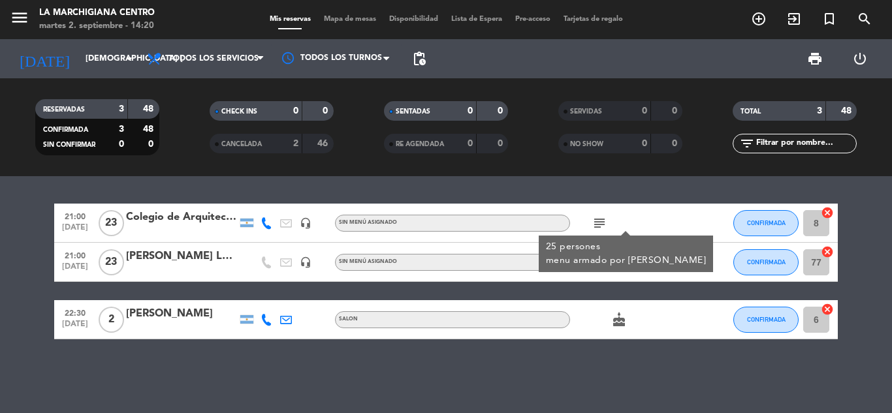
click at [601, 220] on icon "subject" at bounding box center [600, 224] width 16 height 16
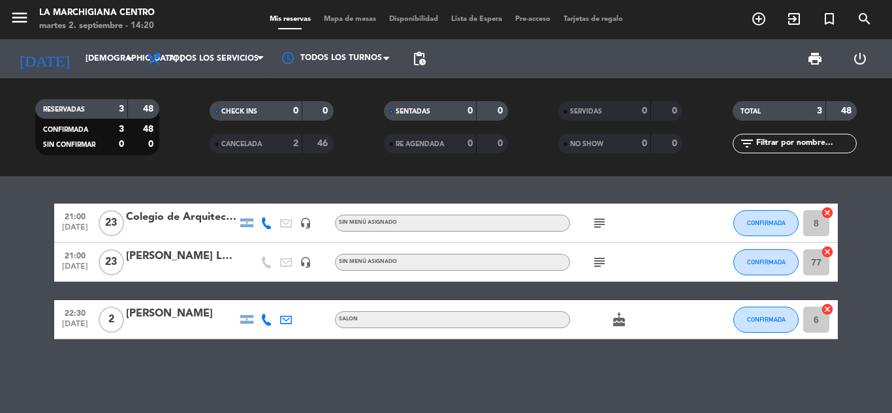
click at [594, 272] on div "subject" at bounding box center [629, 262] width 118 height 39
click at [599, 268] on icon "subject" at bounding box center [600, 263] width 16 height 16
click at [498, 379] on div "21:00 [DATE] Colegio de Arquitectos [PERSON_NAME] headset_mic Sin menú asignado…" at bounding box center [446, 294] width 892 height 237
